Goal: Task Accomplishment & Management: Manage account settings

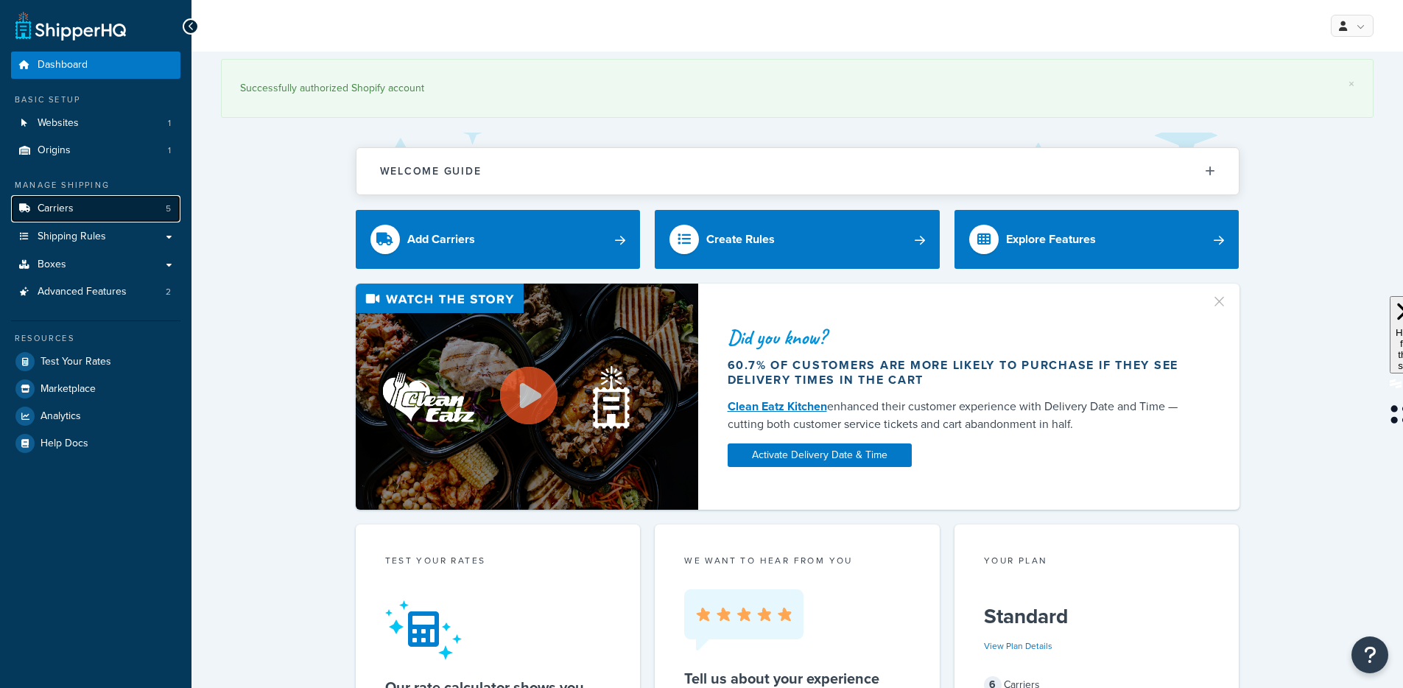
click at [118, 198] on link "Carriers 5" at bounding box center [95, 208] width 169 height 27
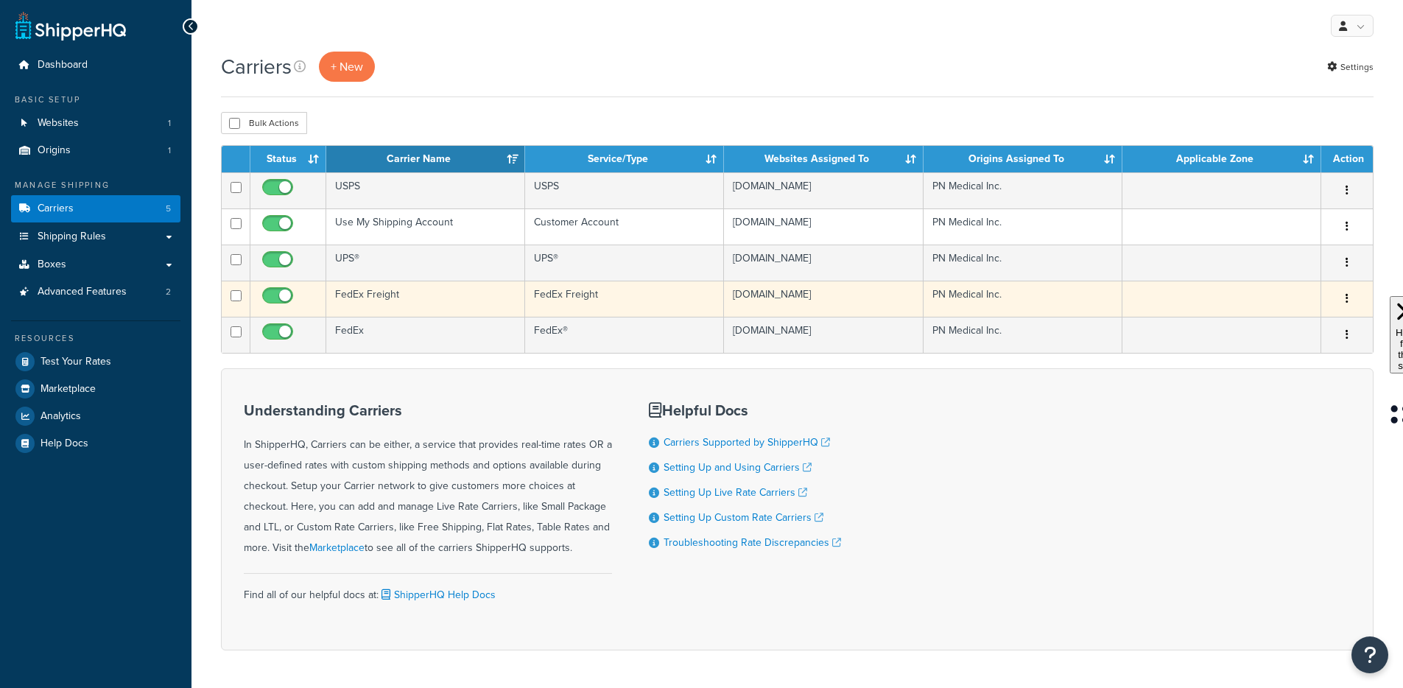
click at [389, 317] on td "FedEx Freight" at bounding box center [425, 299] width 199 height 36
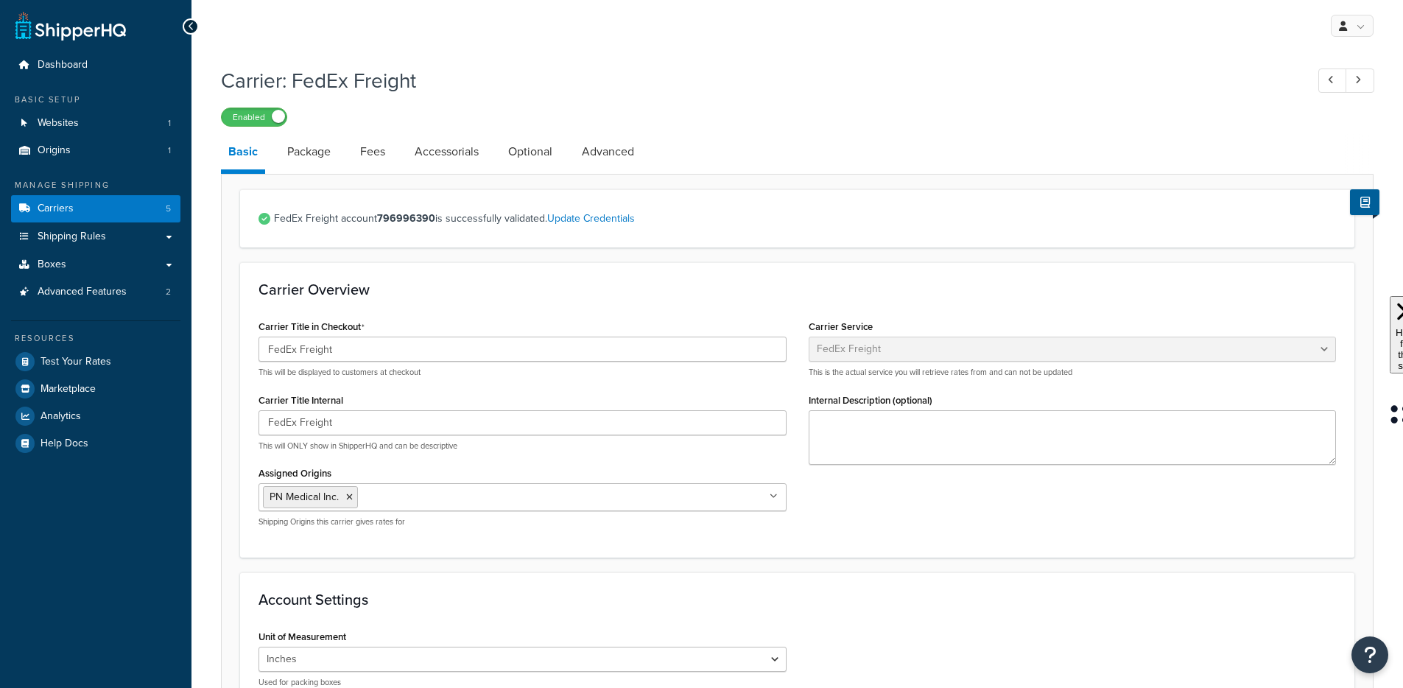
select select "fedExFreight"
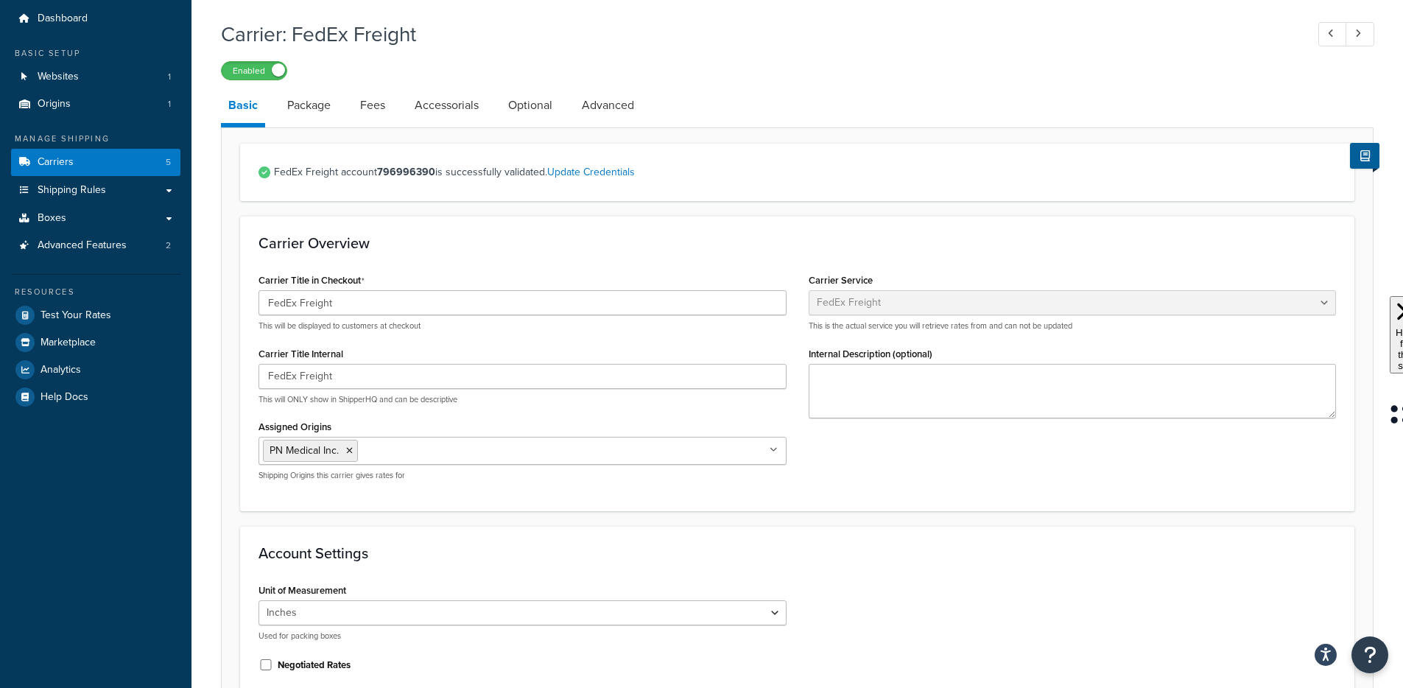
scroll to position [134, 0]
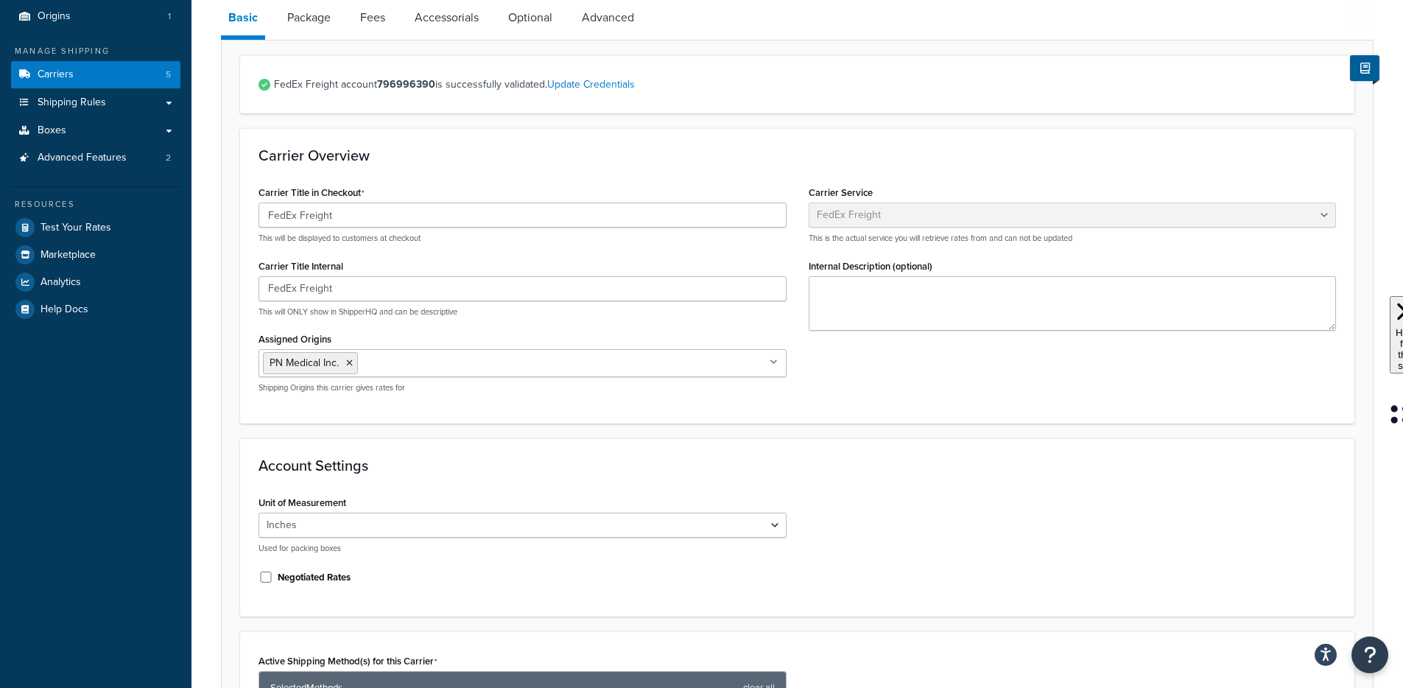
click at [287, 577] on label "Negotiated Rates" at bounding box center [314, 577] width 73 height 13
click at [273, 577] on input "Negotiated Rates" at bounding box center [266, 577] width 15 height 11
checkbox input "true"
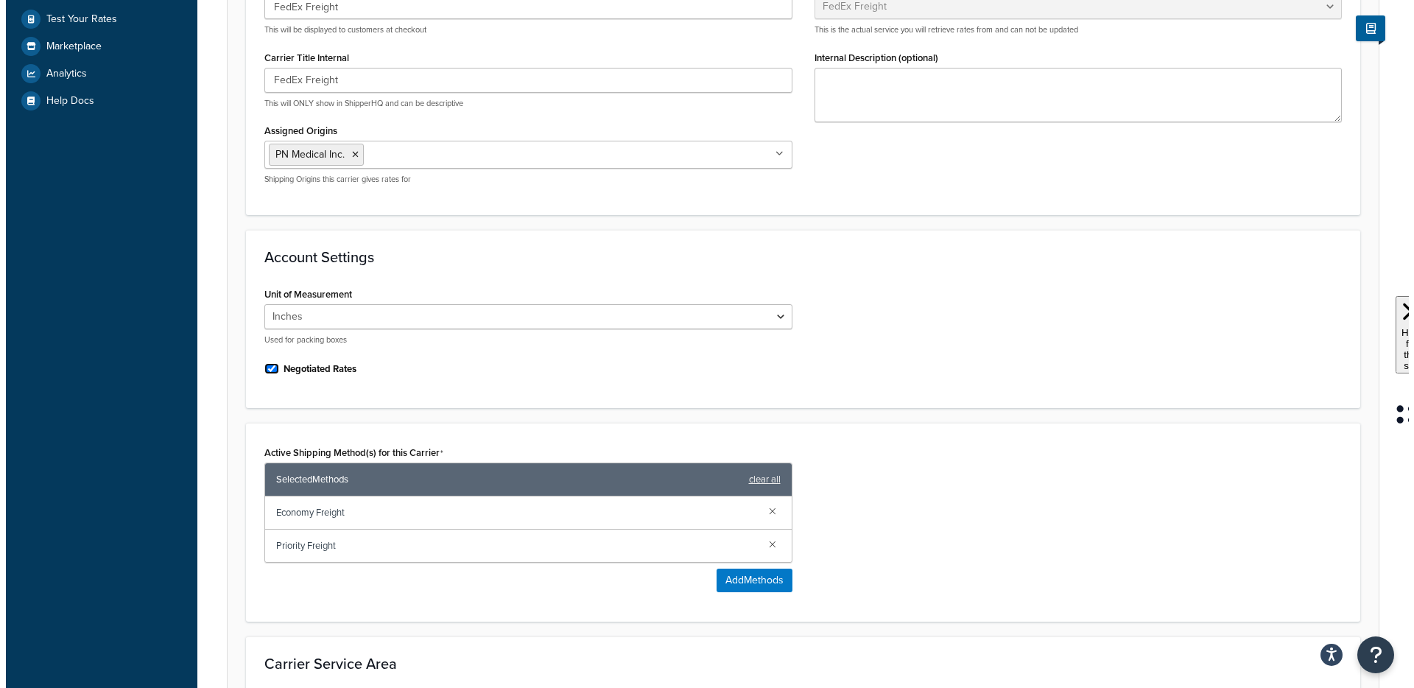
scroll to position [418, 0]
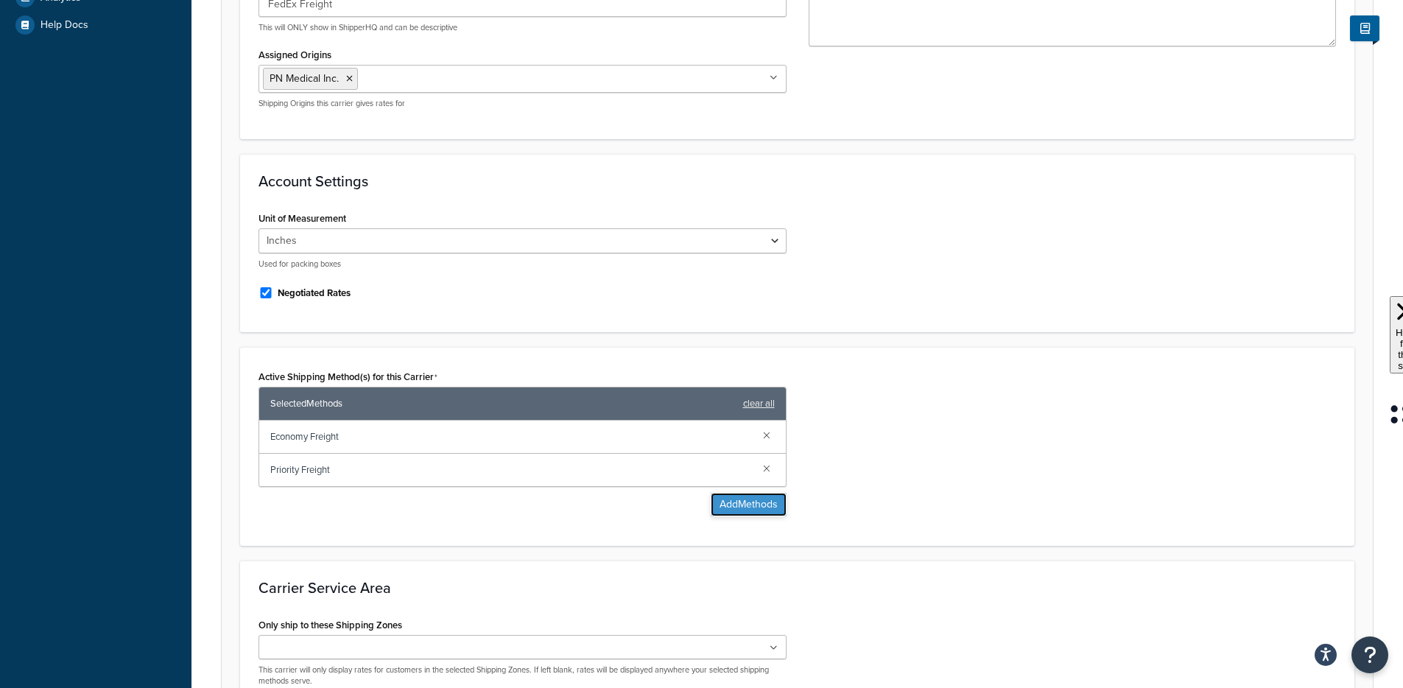
click at [719, 507] on button "Add Methods" at bounding box center [749, 505] width 76 height 24
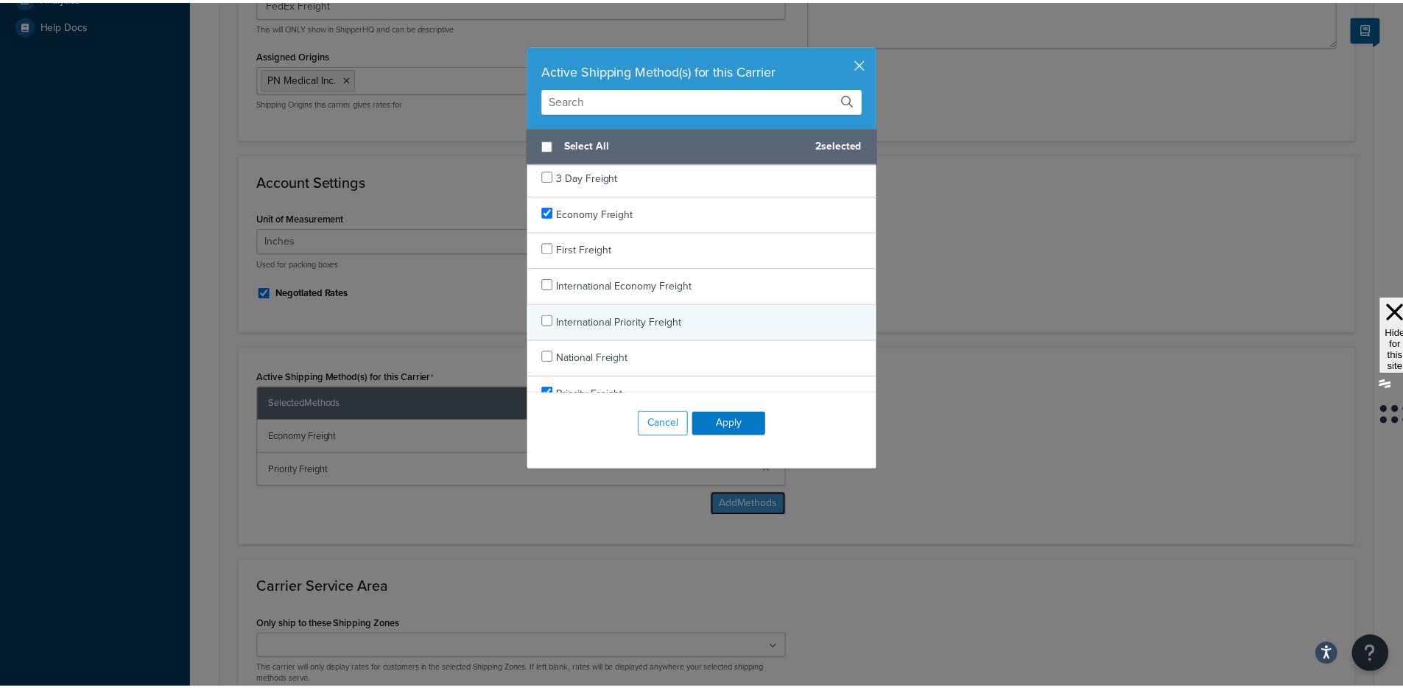
scroll to position [95, 0]
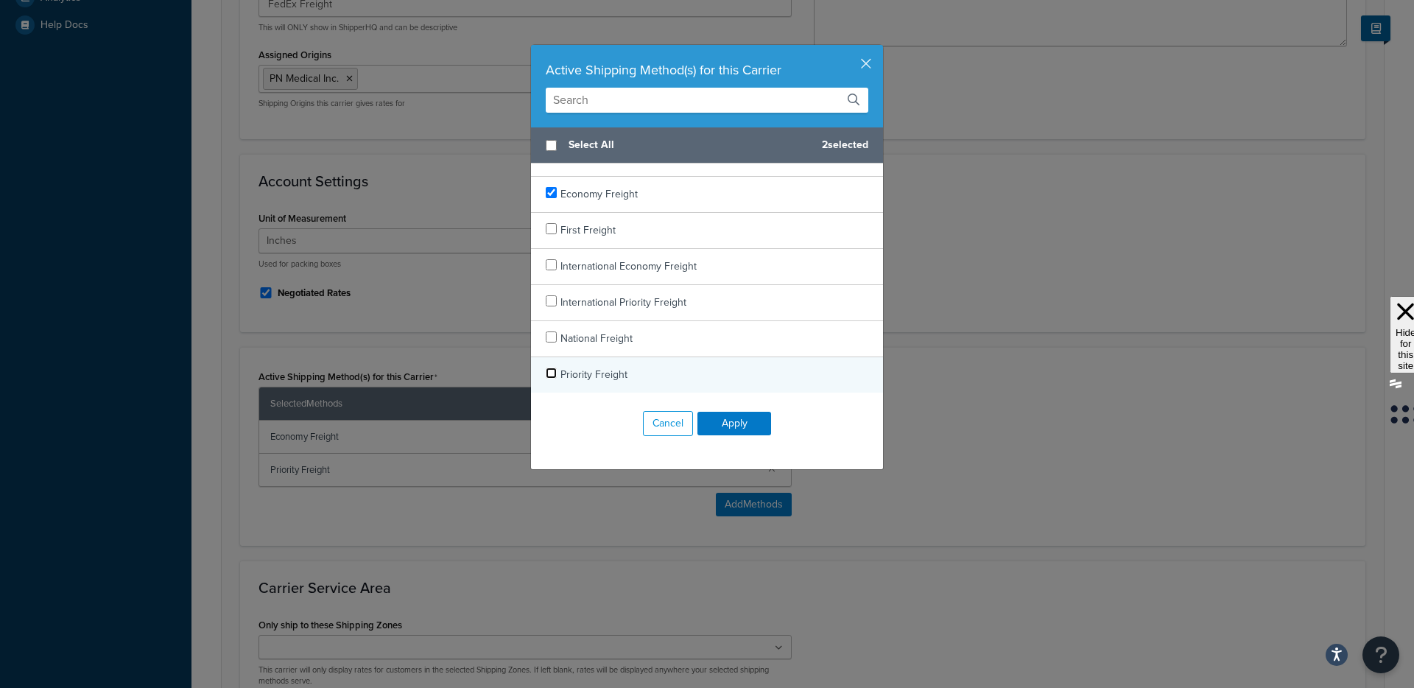
click at [551, 373] on input "checkbox" at bounding box center [551, 373] width 11 height 11
checkbox input "false"
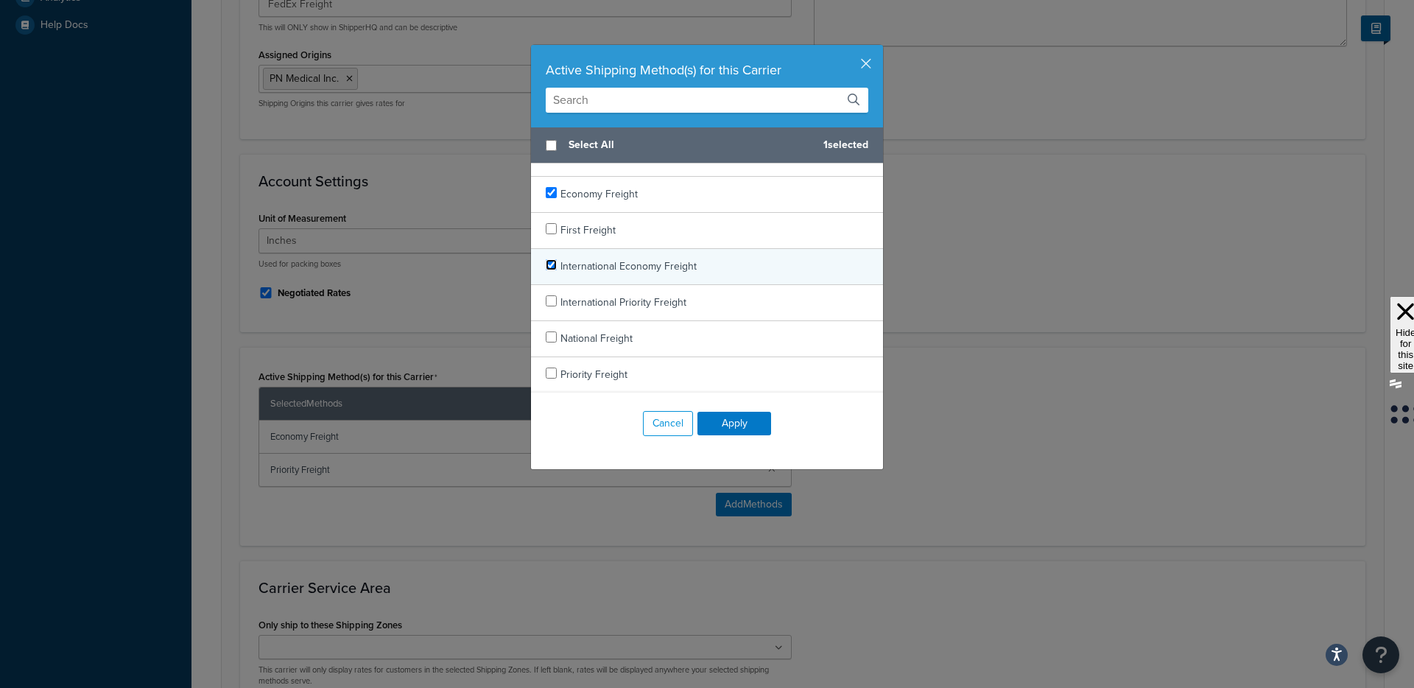
click at [546, 264] on input "checkbox" at bounding box center [551, 264] width 11 height 11
checkbox input "false"
click at [561, 272] on span "International Economy Freight" at bounding box center [629, 266] width 136 height 15
click at [714, 422] on button "Apply" at bounding box center [735, 424] width 74 height 24
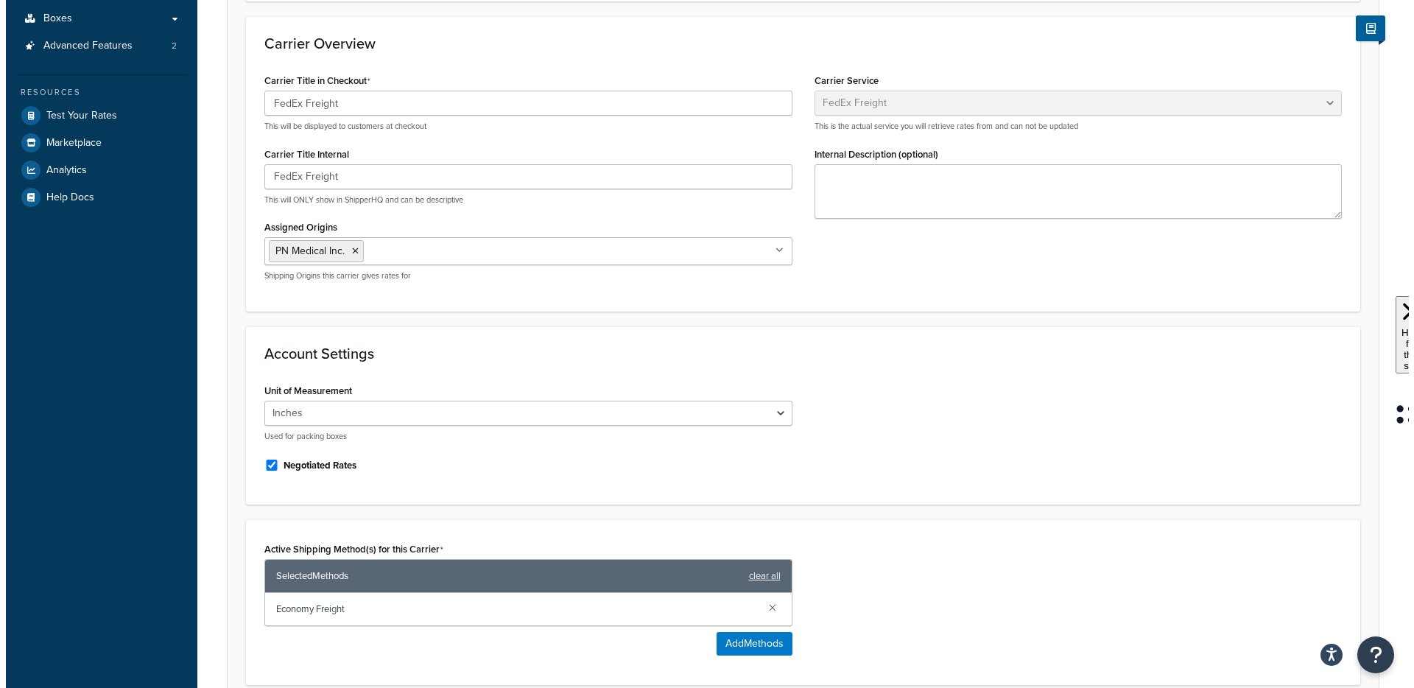
scroll to position [397, 0]
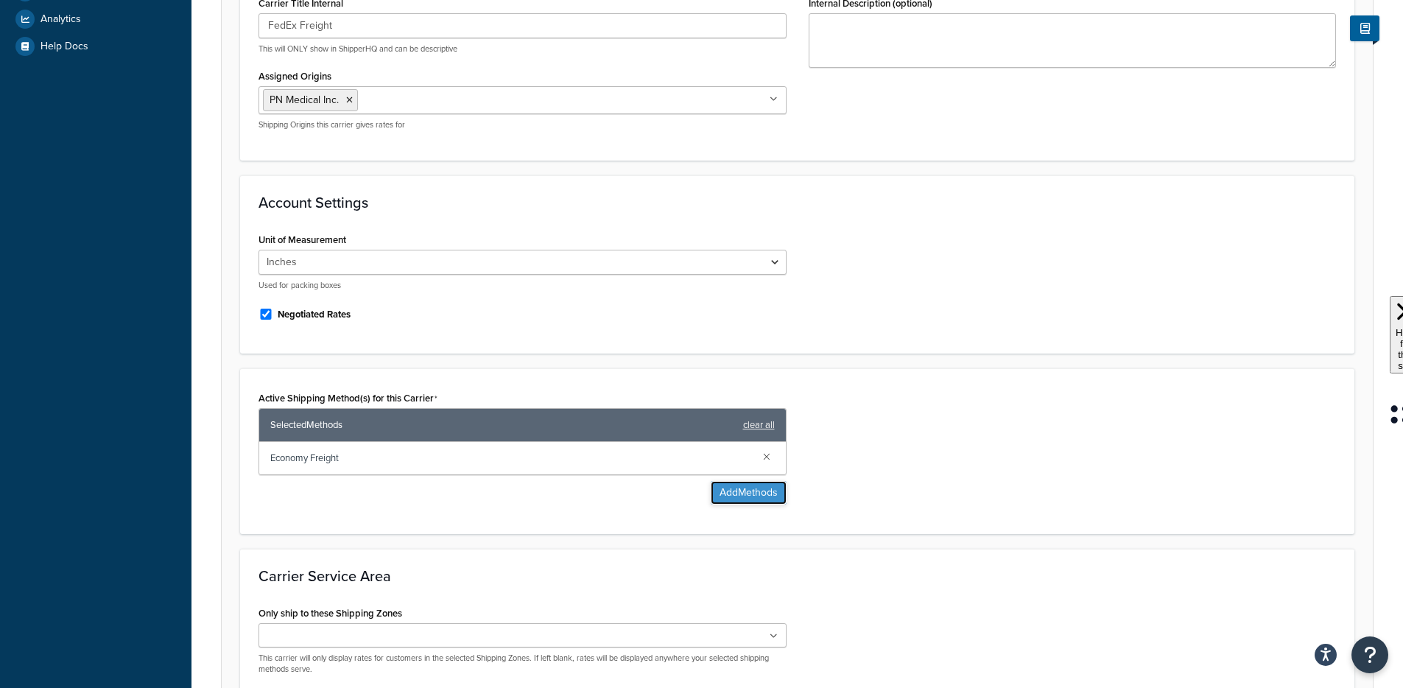
click at [743, 493] on button "Add Methods" at bounding box center [749, 493] width 76 height 24
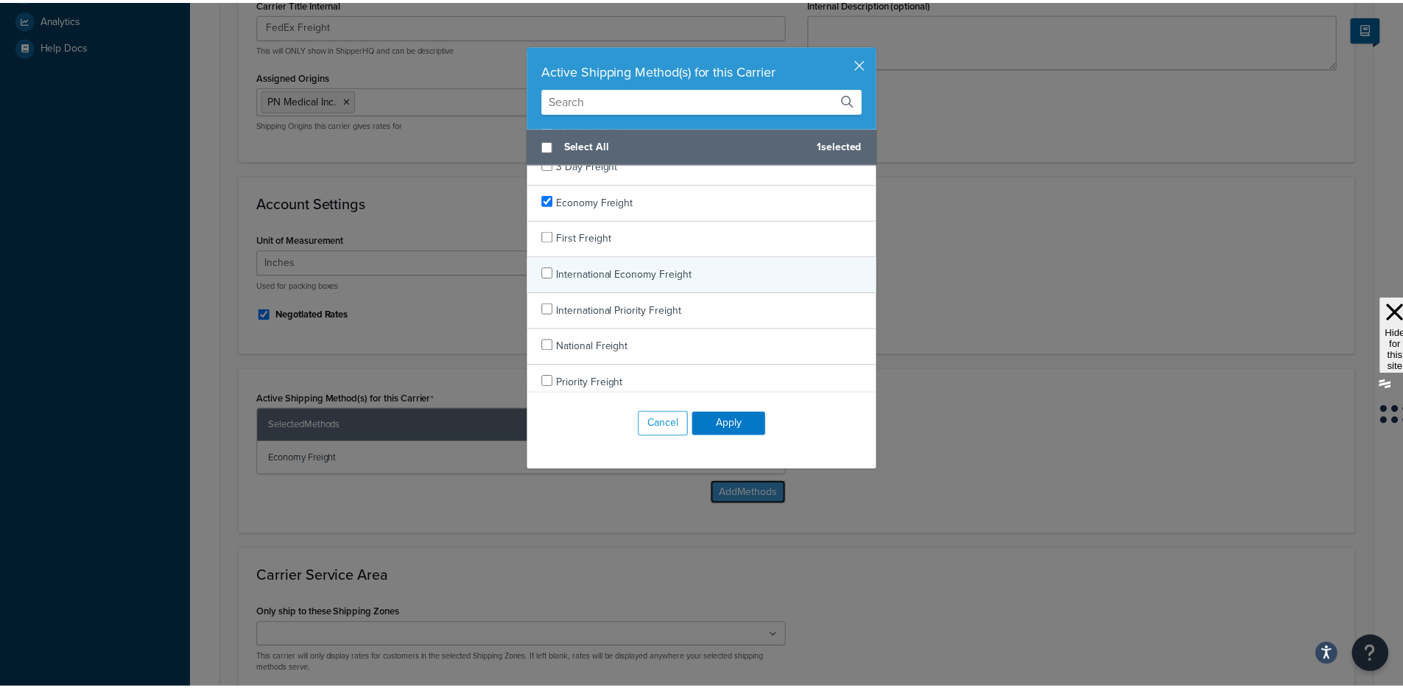
scroll to position [95, 0]
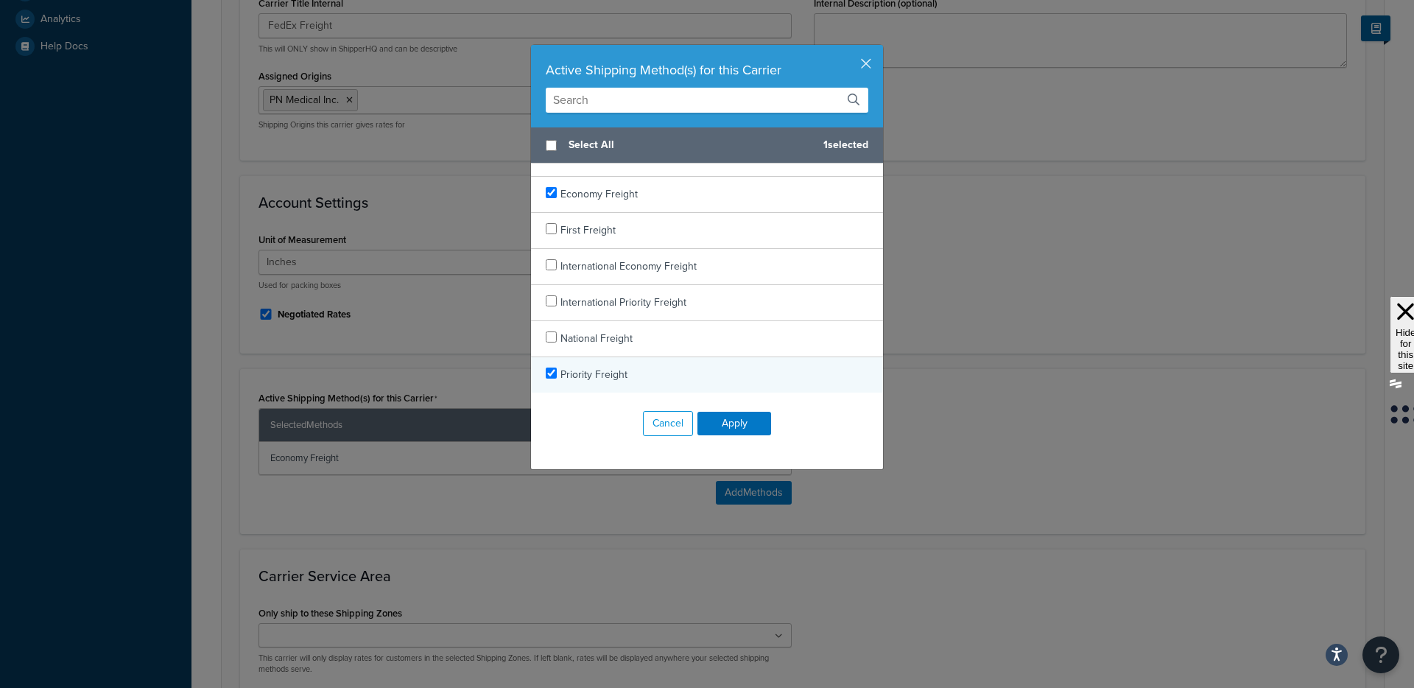
checkbox input "true"
click at [597, 368] on span "Priority Freight" at bounding box center [594, 374] width 67 height 15
click at [702, 417] on button "Apply" at bounding box center [735, 424] width 74 height 24
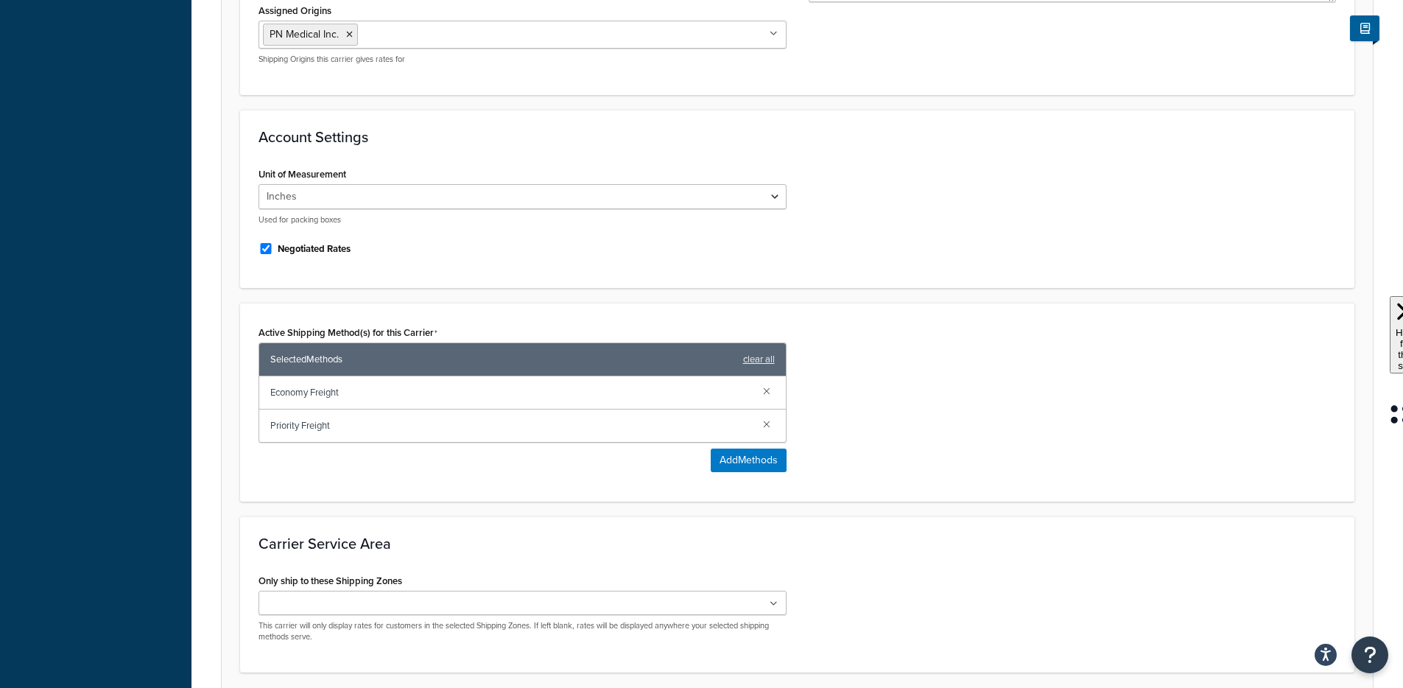
scroll to position [584, 0]
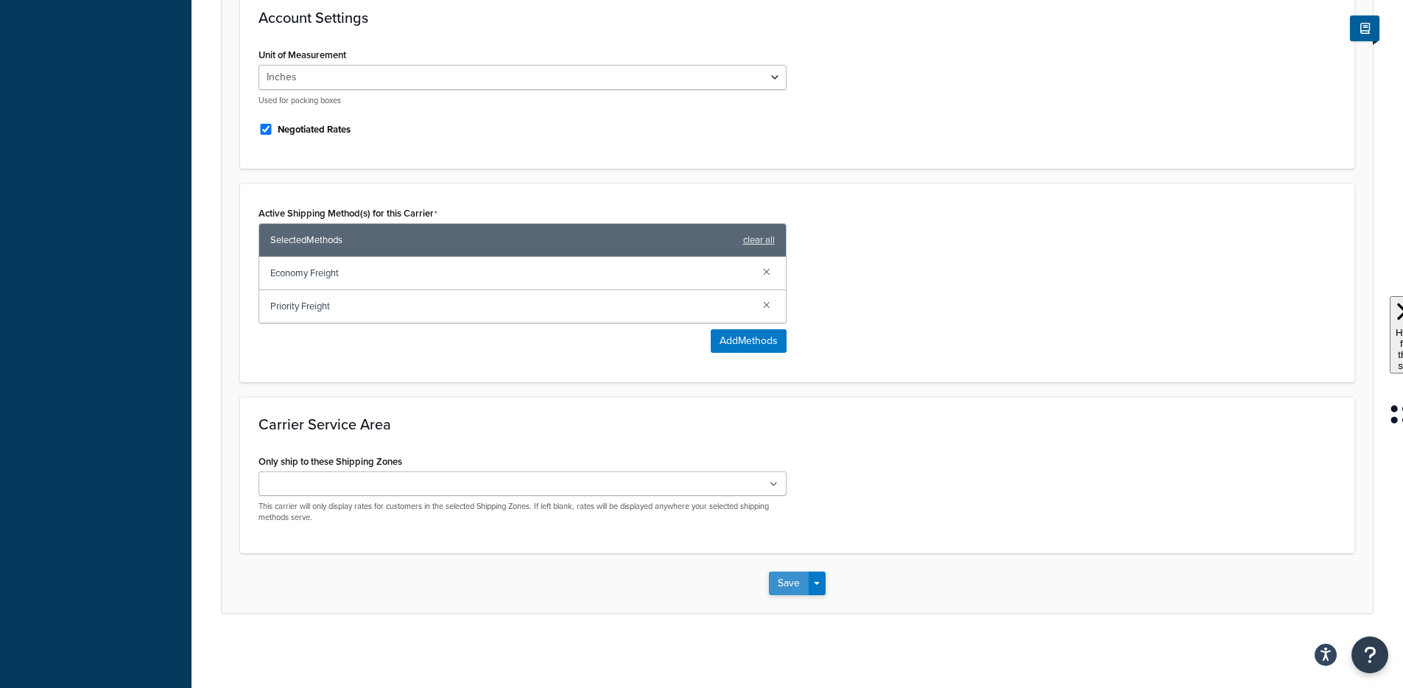
click at [781, 574] on button "Save" at bounding box center [789, 584] width 40 height 24
